Goal: Information Seeking & Learning: Learn about a topic

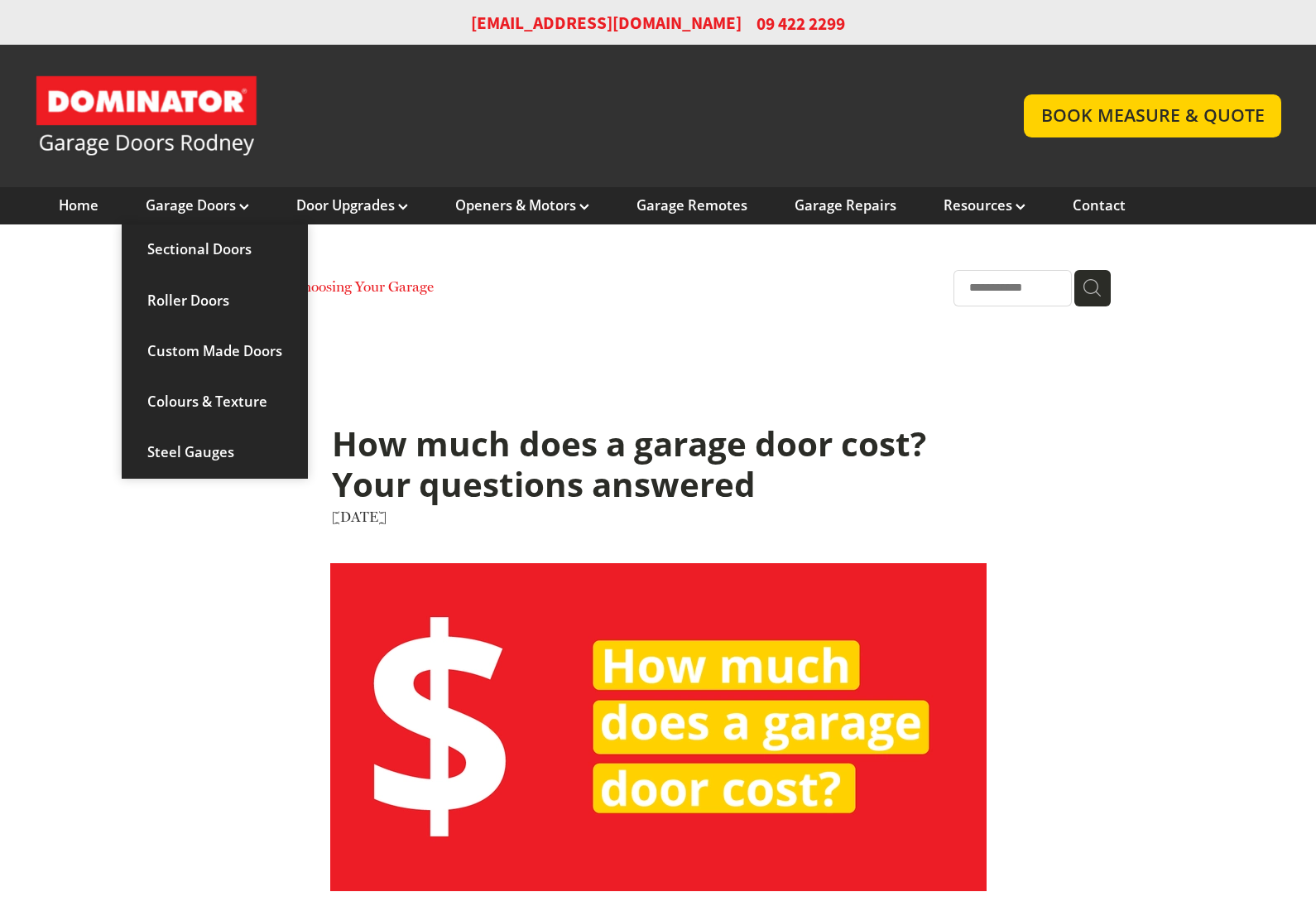
click at [157, 358] on link "Custom Made Doors" at bounding box center [215, 351] width 186 height 51
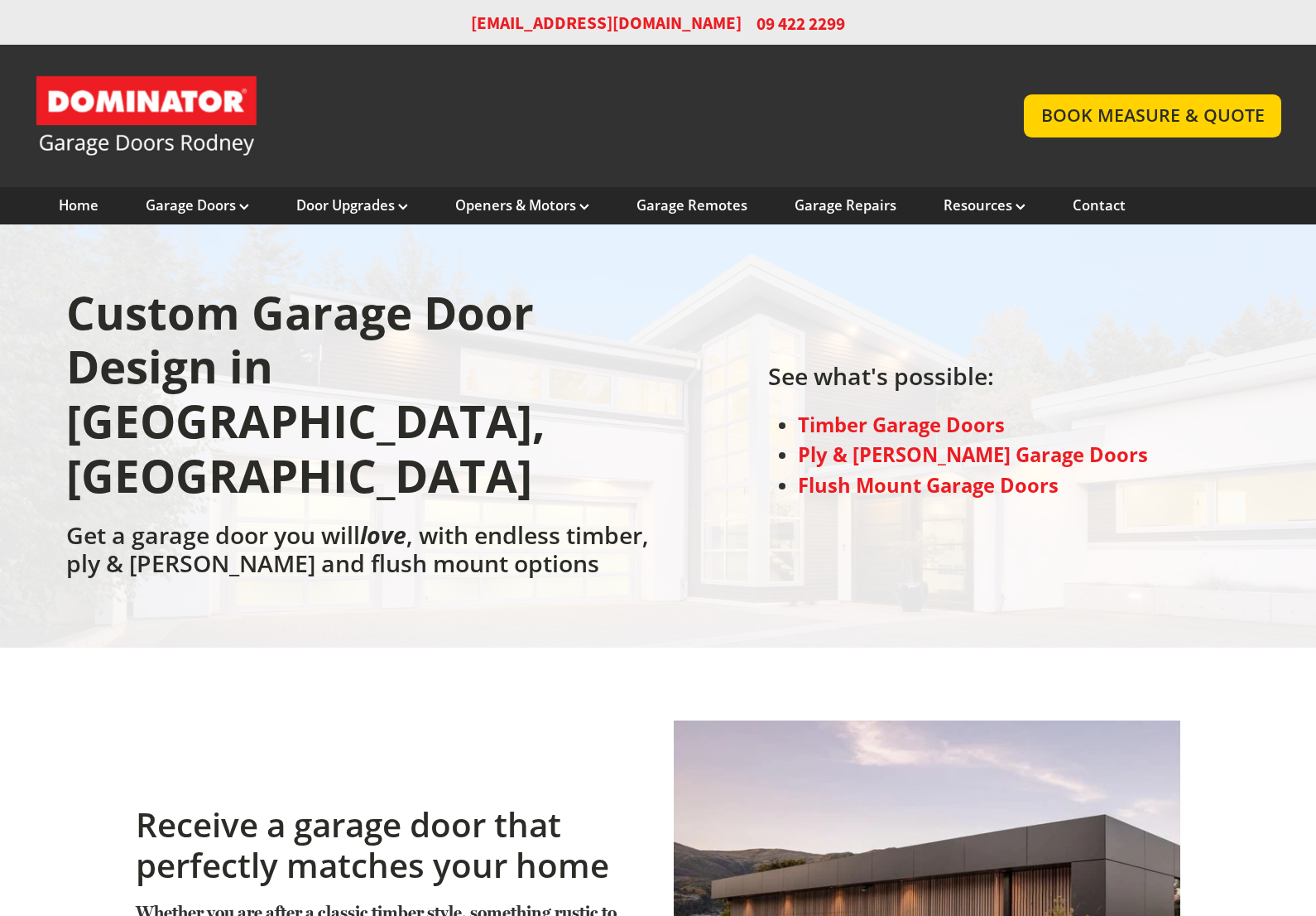
click at [241, 224] on div "Custom Garage Door Design in Rodney, Auckland Get a garage door you will love ,…" at bounding box center [658, 436] width 1316 height 423
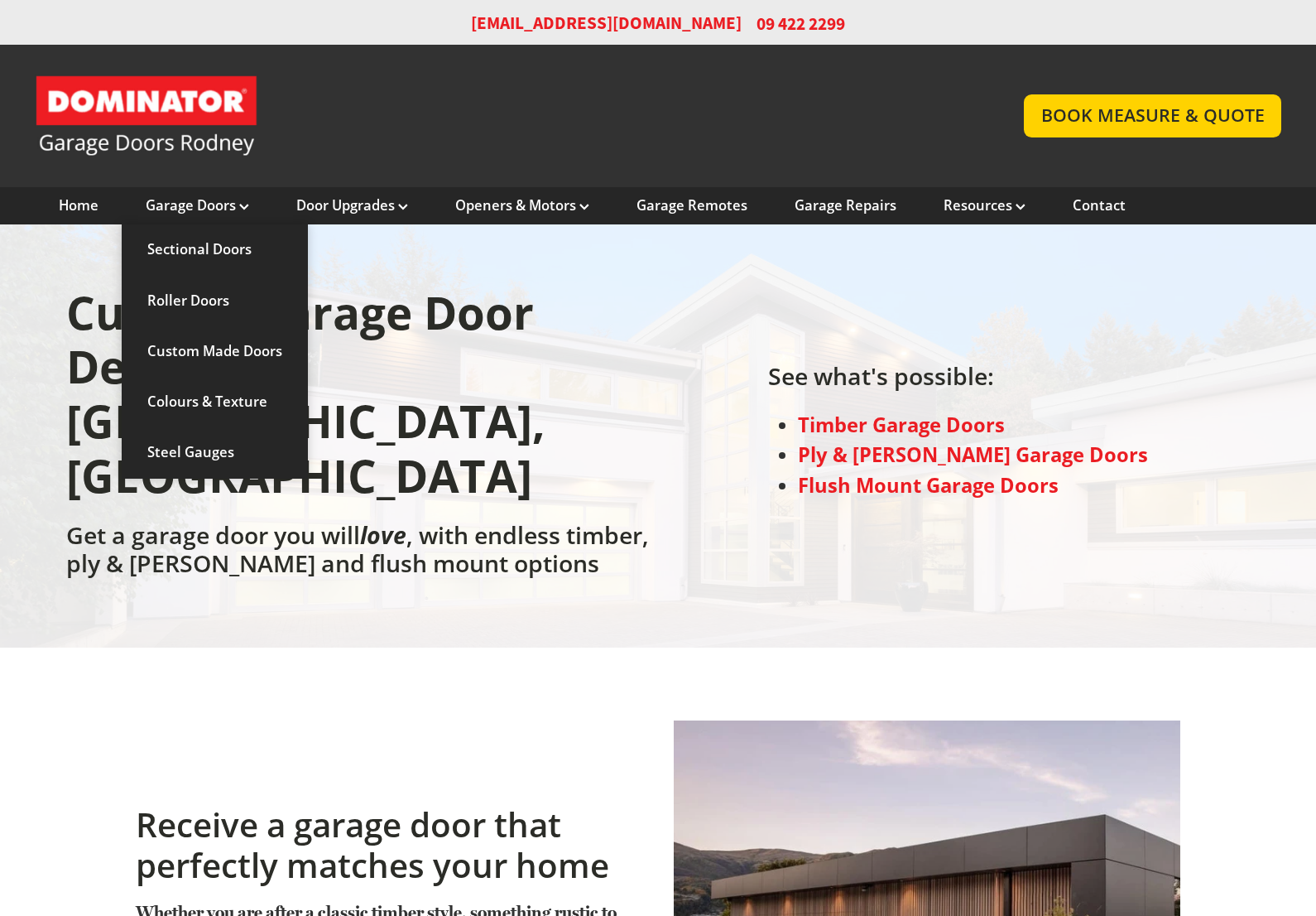
click at [158, 447] on link "Steel Gauges" at bounding box center [215, 452] width 186 height 51
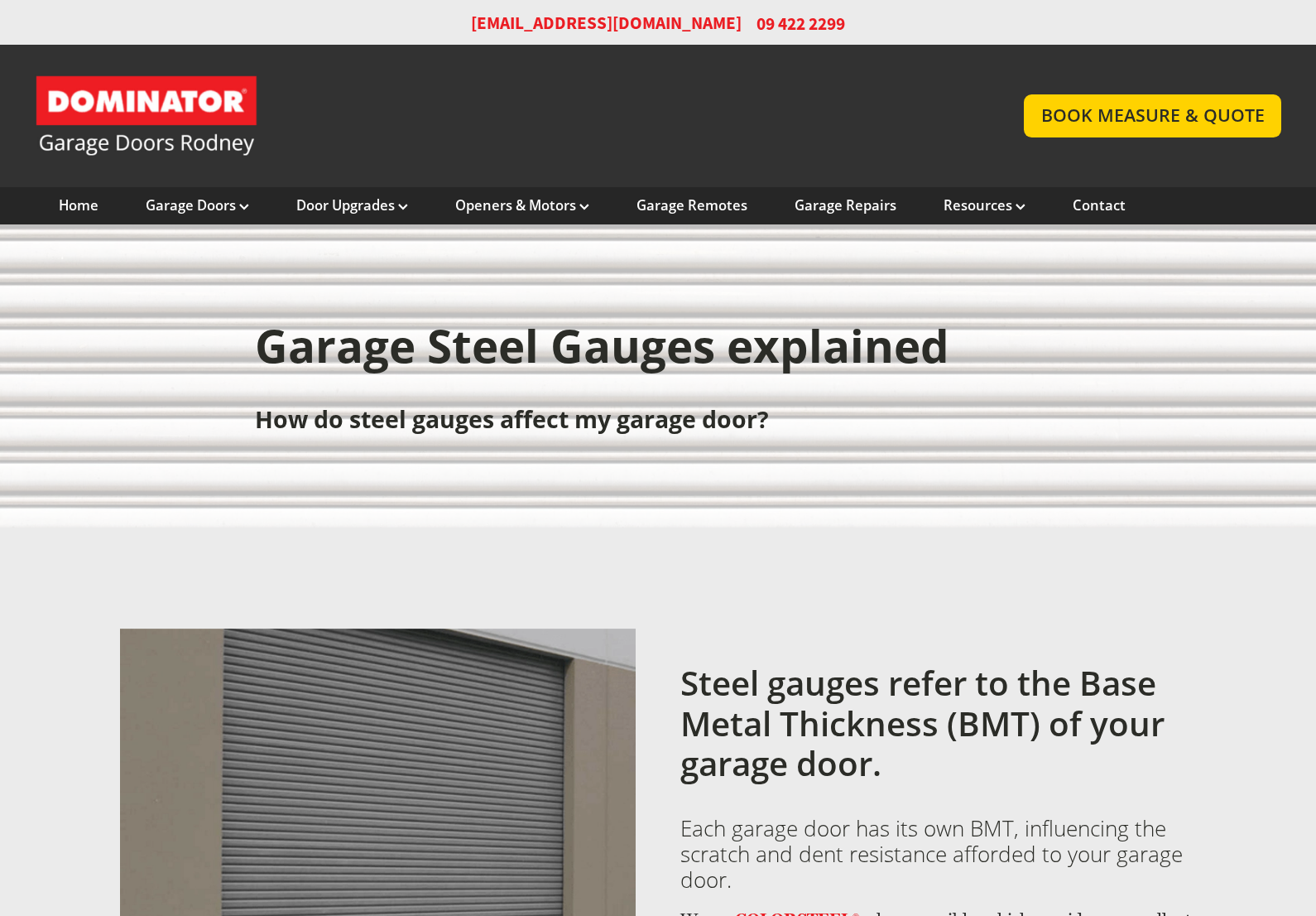
click at [60, 210] on link "Home" at bounding box center [79, 205] width 40 height 18
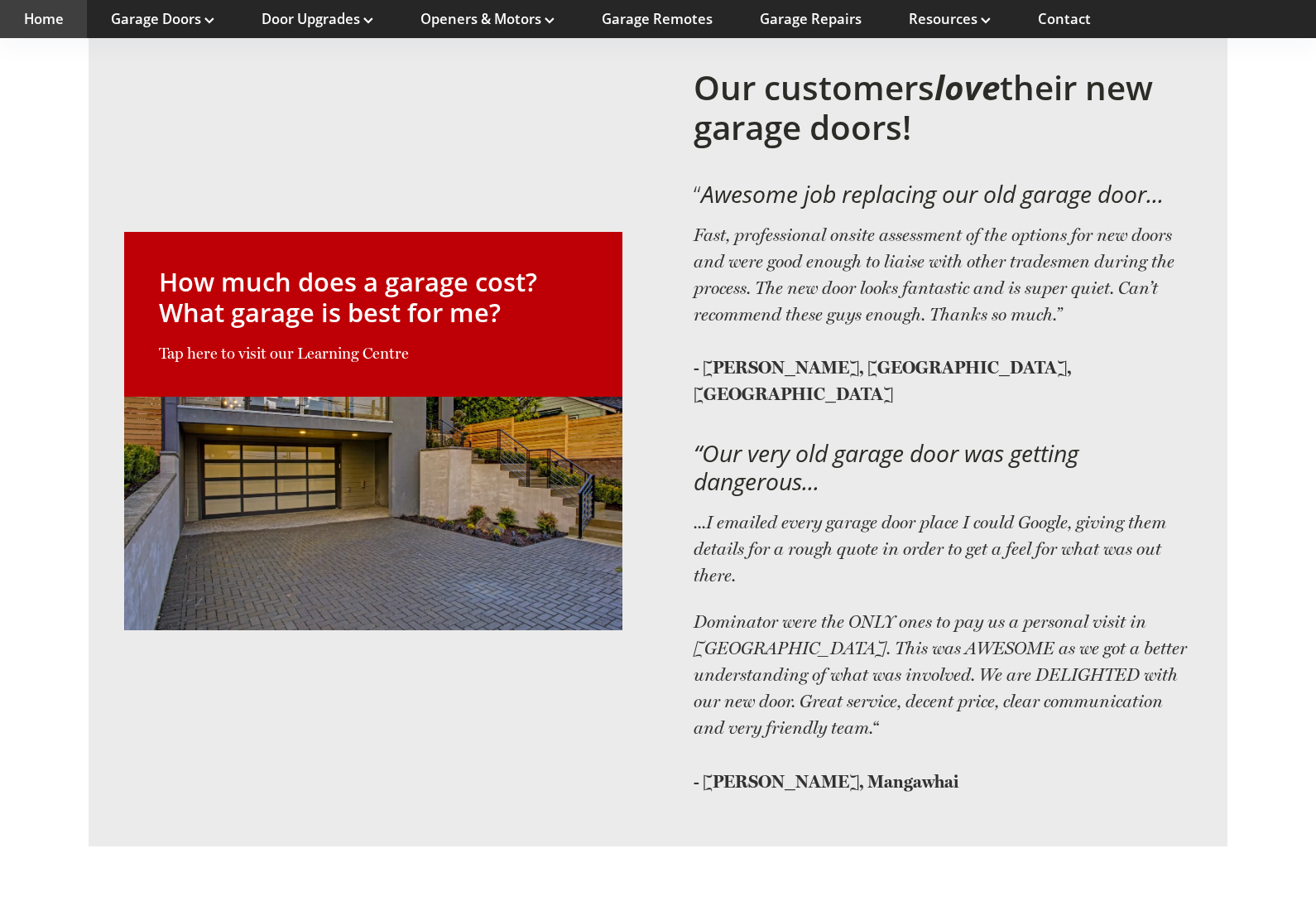
scroll to position [3088, 0]
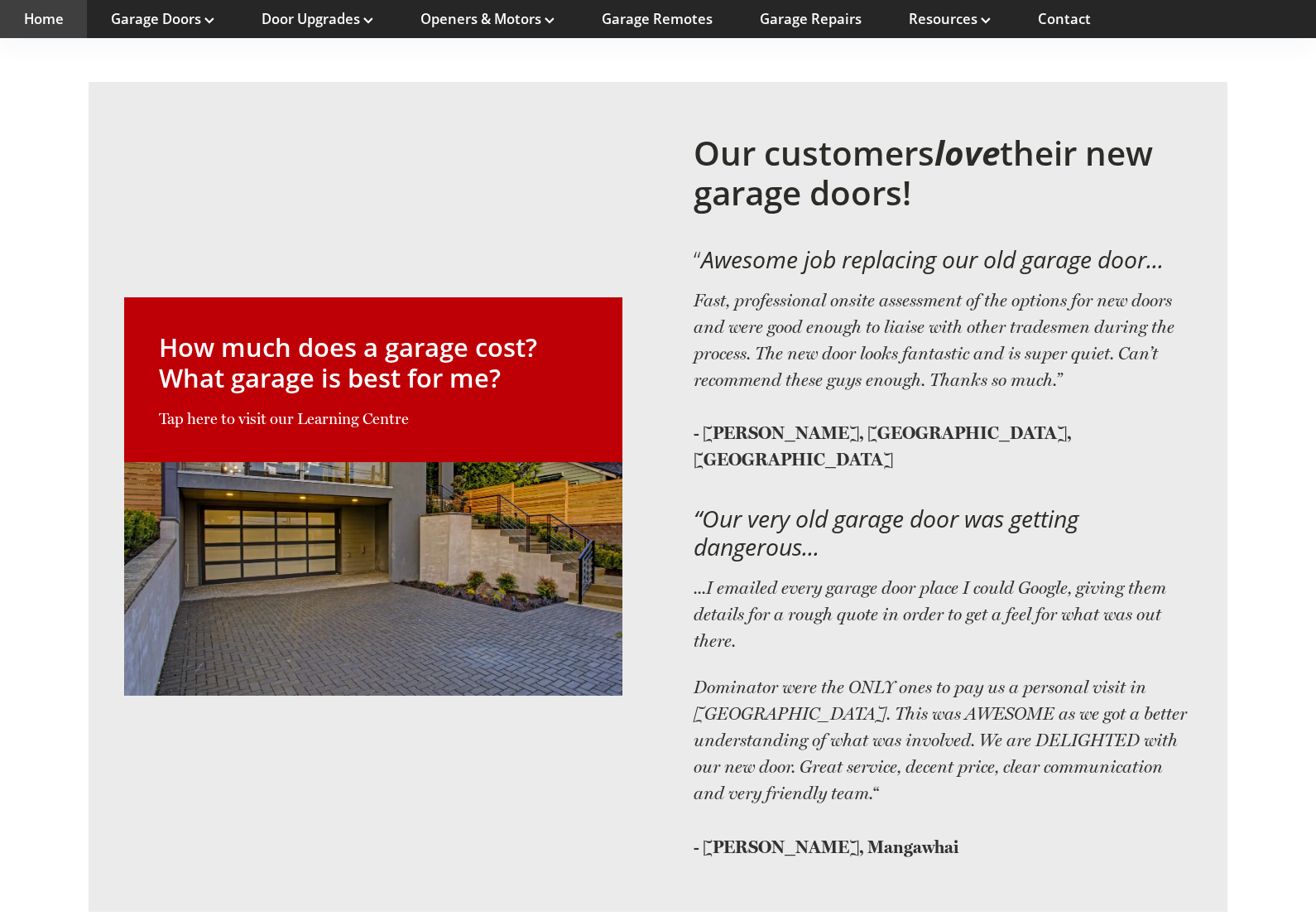
click at [168, 366] on link at bounding box center [373, 496] width 498 height 398
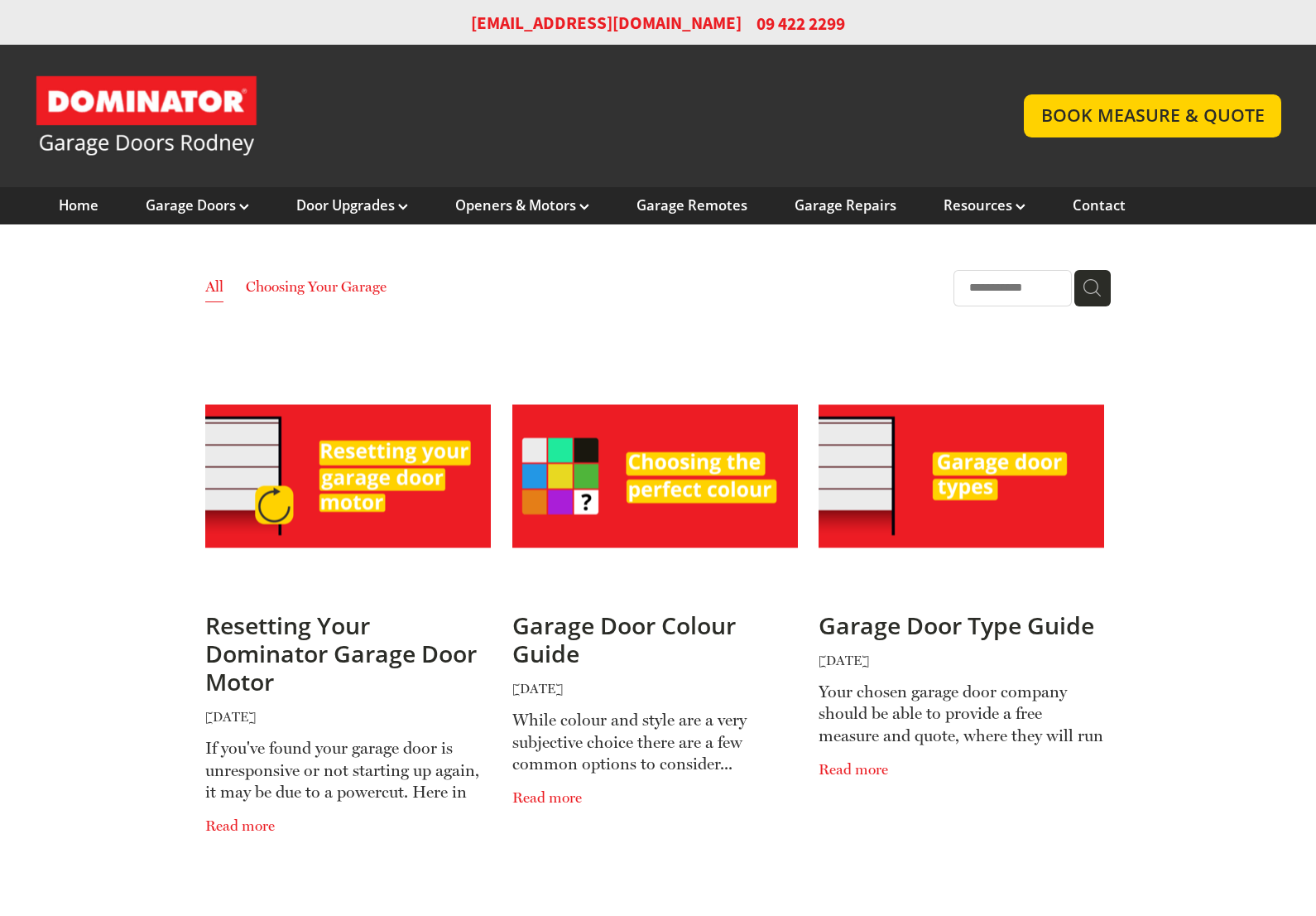
click at [230, 407] on img at bounding box center [348, 477] width 286 height 143
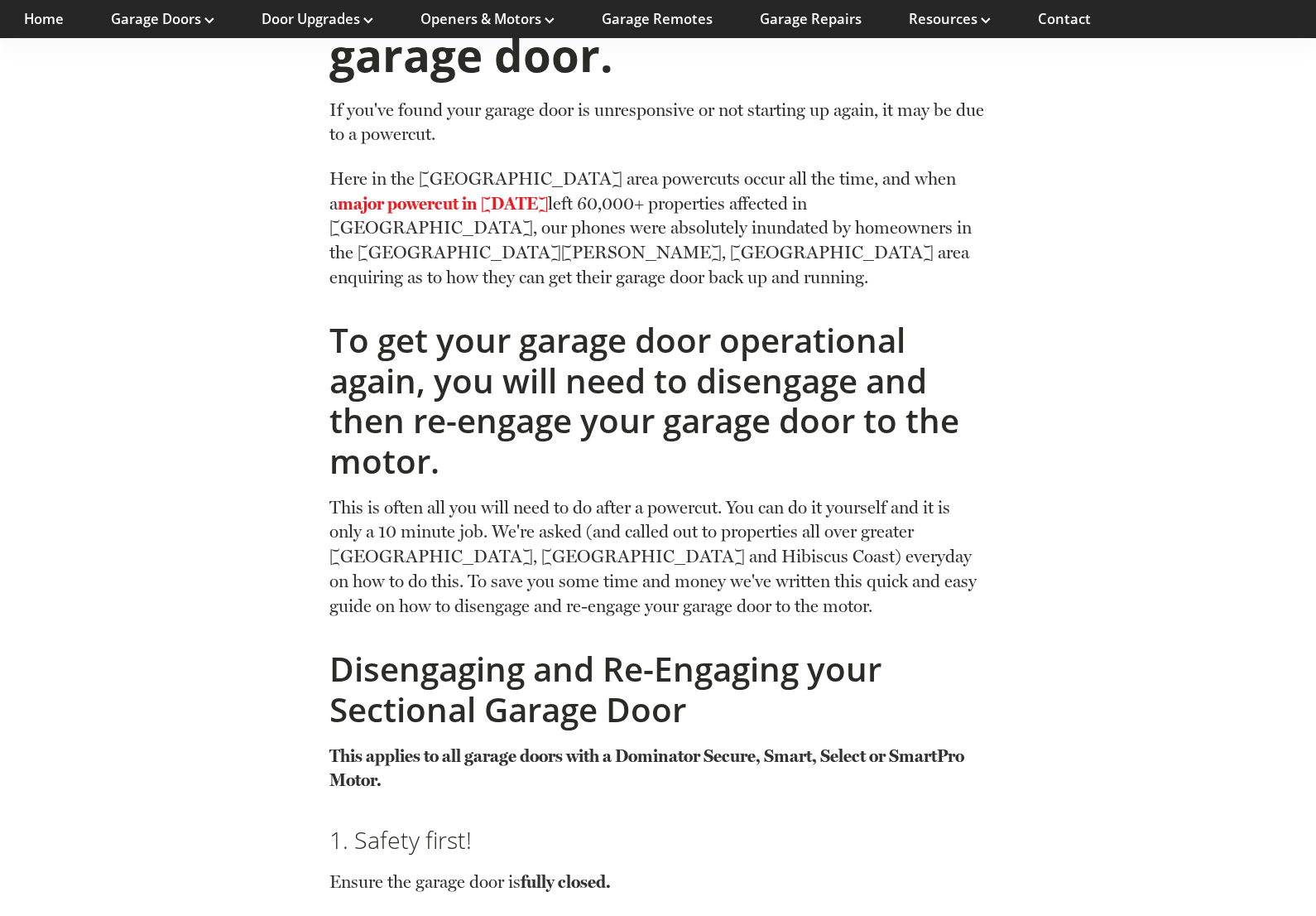
scroll to position [938, 0]
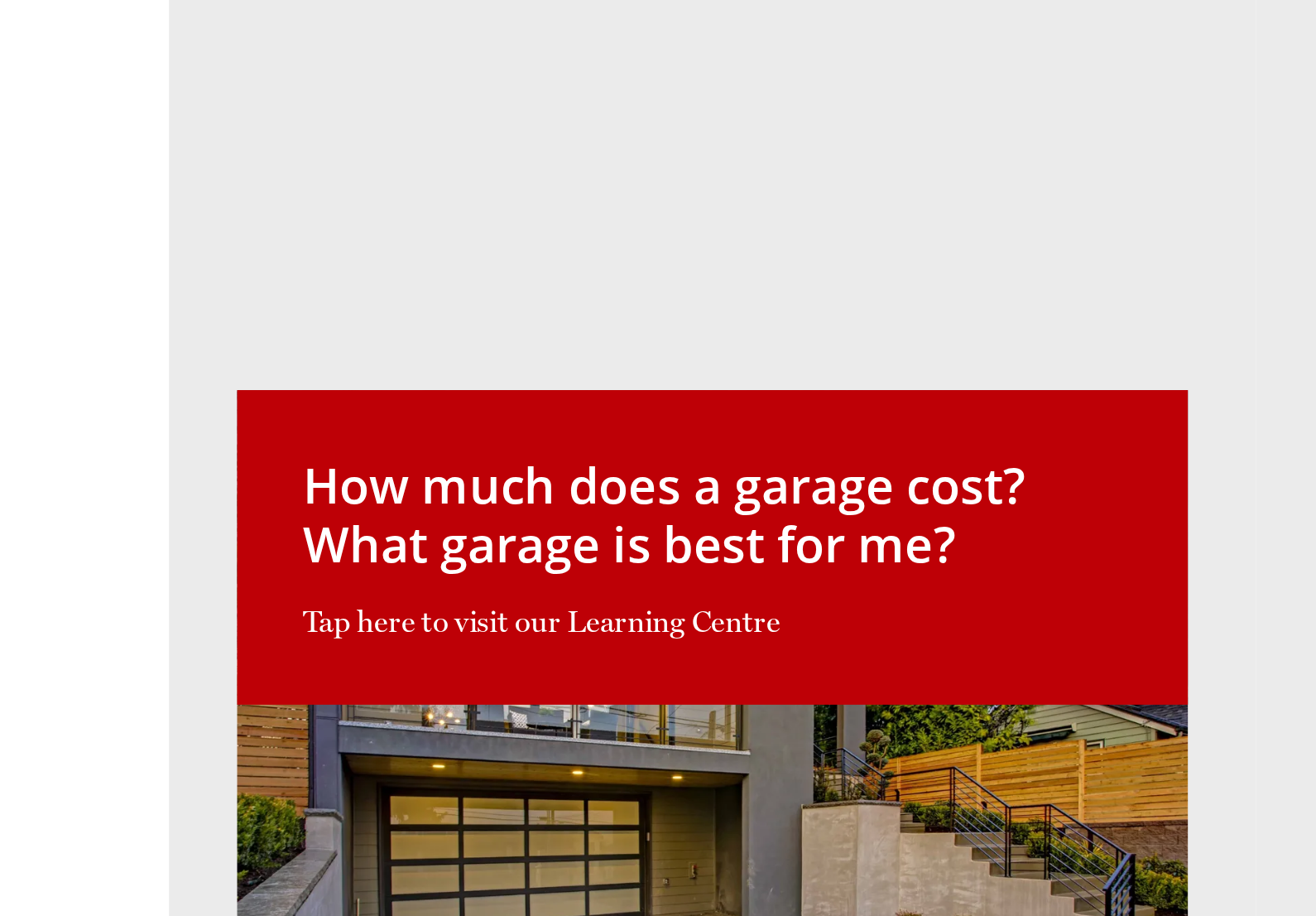
click at [51, 179] on div "How much does a garage cost? What garage is best for me? Tap here to visit our …" at bounding box center [658, 496] width 1316 height 830
